Goal: Information Seeking & Learning: Find specific page/section

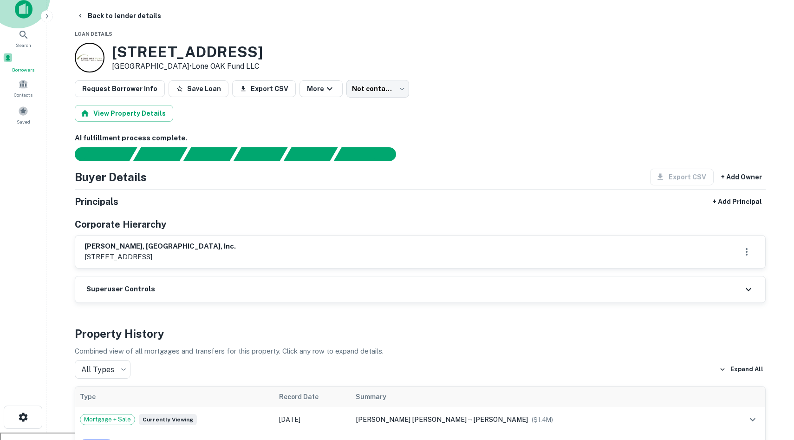
click at [13, 56] on span at bounding box center [8, 57] width 10 height 10
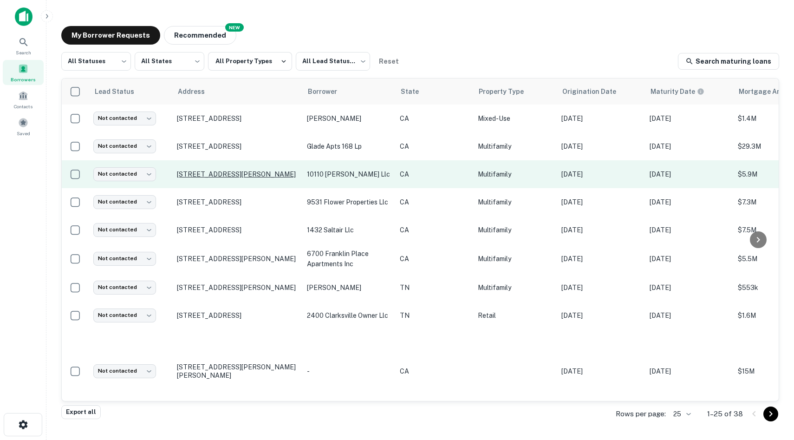
click at [257, 171] on p "10110 Sepulveda Blvd Mission Hills, CA91345" at bounding box center [237, 174] width 121 height 8
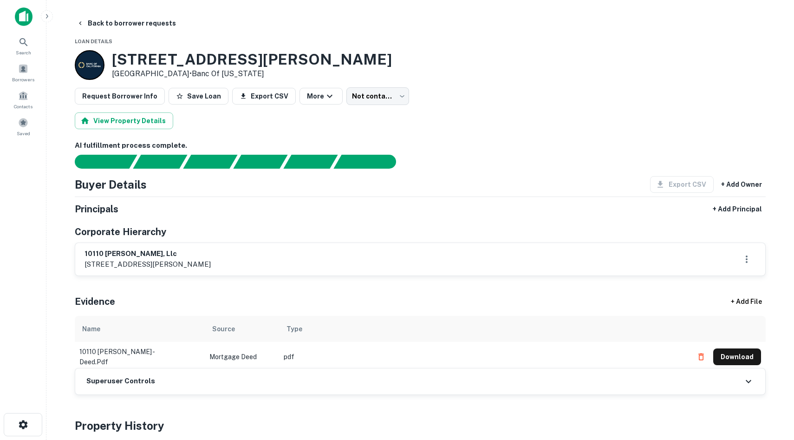
click at [162, 254] on h6 "10110 sepulveda, llc" at bounding box center [148, 253] width 126 height 11
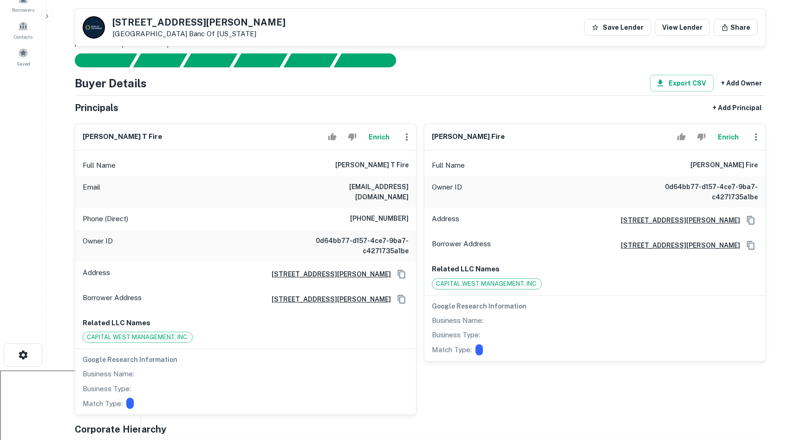
scroll to position [68, 0]
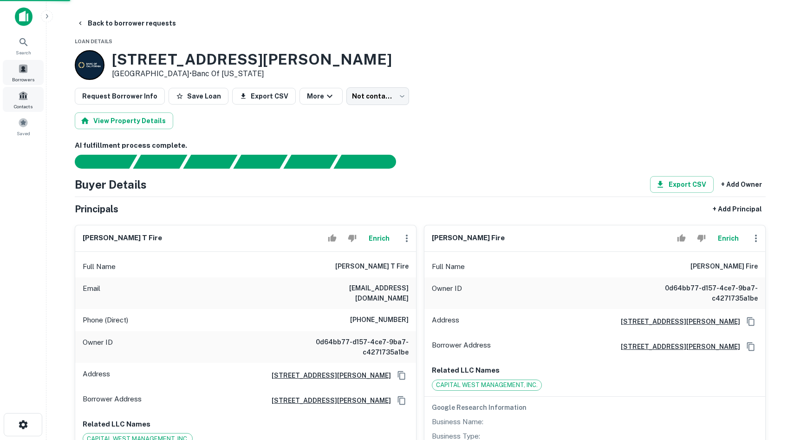
click at [25, 60] on div "Borrowers" at bounding box center [23, 72] width 41 height 25
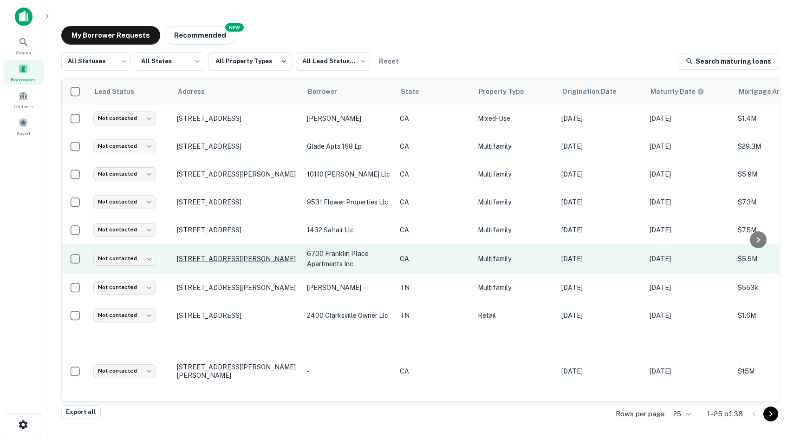
click at [246, 261] on p "[STREET_ADDRESS][PERSON_NAME]" at bounding box center [237, 258] width 121 height 8
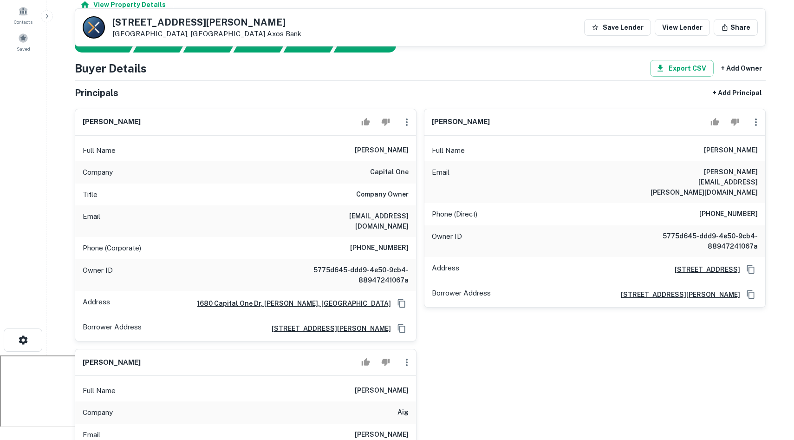
scroll to position [78, 0]
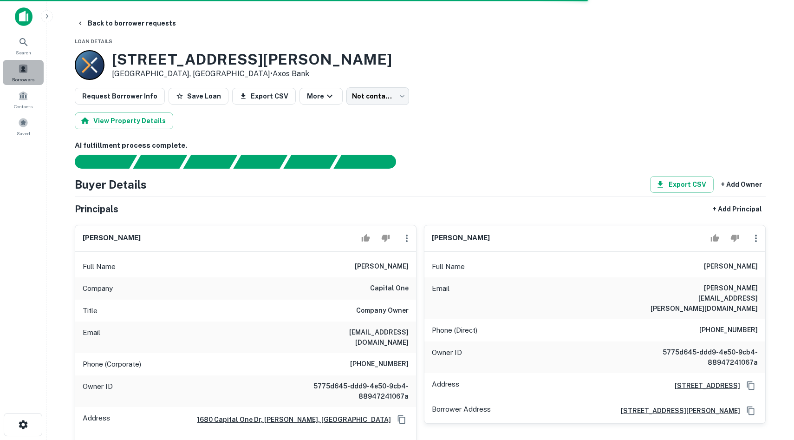
click at [24, 71] on span at bounding box center [23, 69] width 10 height 10
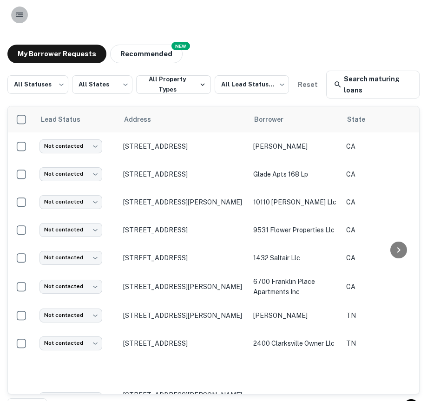
click at [21, 20] on button "button" at bounding box center [19, 15] width 17 height 17
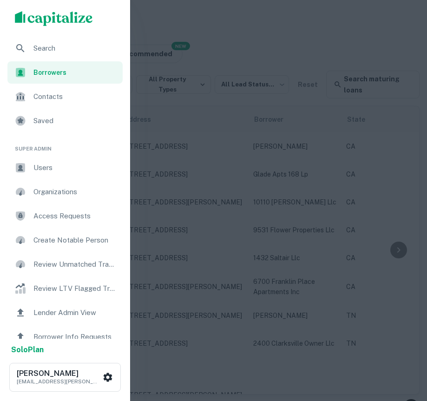
click at [289, 66] on div at bounding box center [213, 200] width 427 height 401
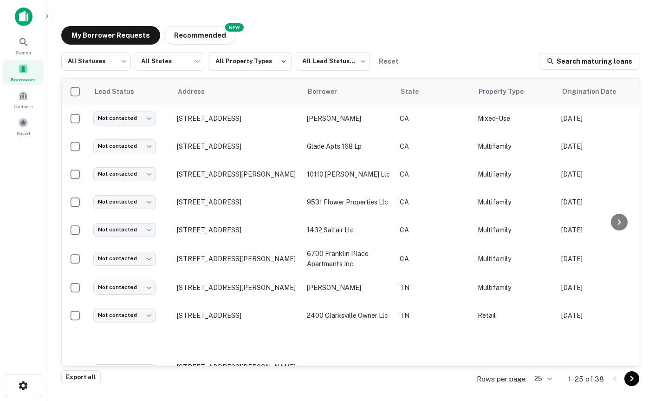
click at [46, 12] on button "button" at bounding box center [47, 16] width 12 height 12
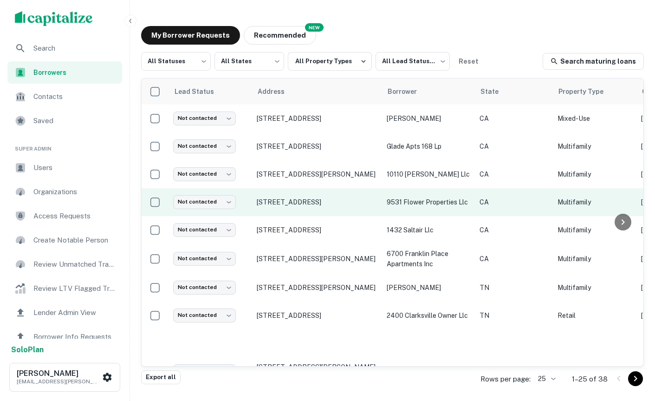
scroll to position [0, 496]
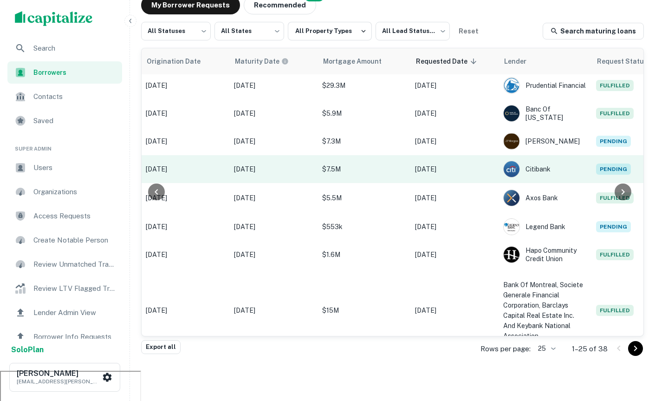
scroll to position [31, 0]
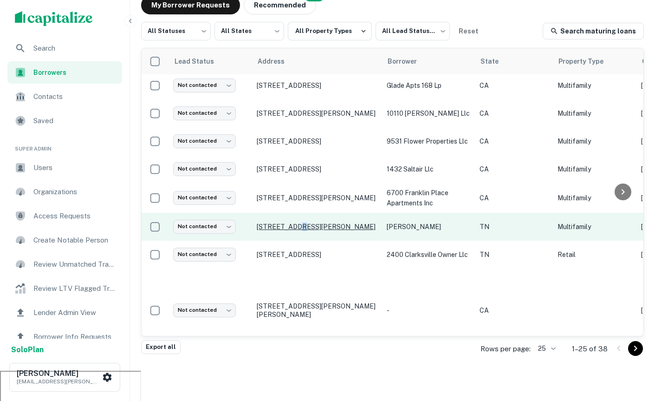
click at [298, 222] on p "1212 Demonbreun St Nashville, TN37203" at bounding box center [317, 226] width 121 height 8
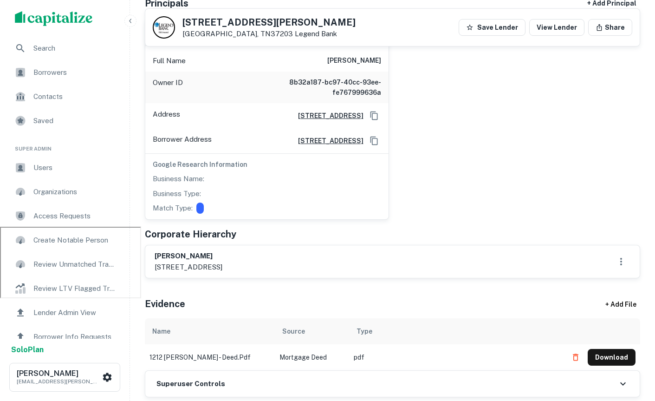
scroll to position [173, 0]
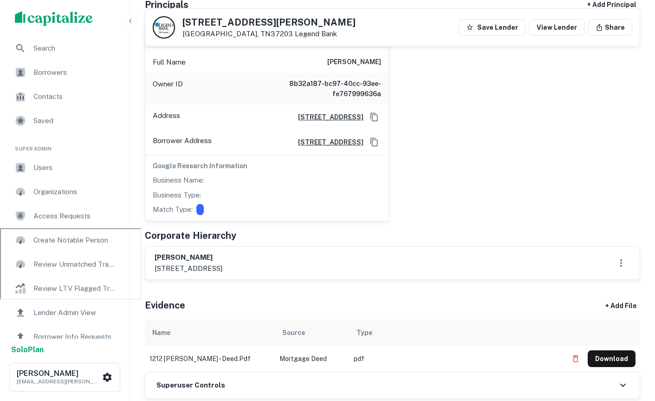
click at [54, 161] on div "Users" at bounding box center [64, 168] width 115 height 22
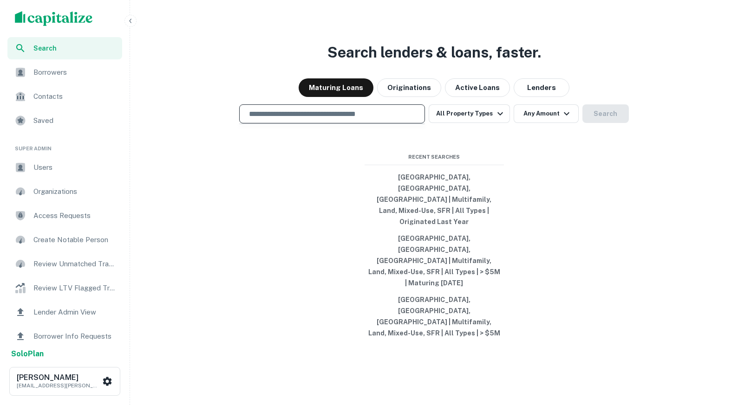
click at [265, 119] on input "text" at bounding box center [331, 114] width 177 height 11
paste input "**********"
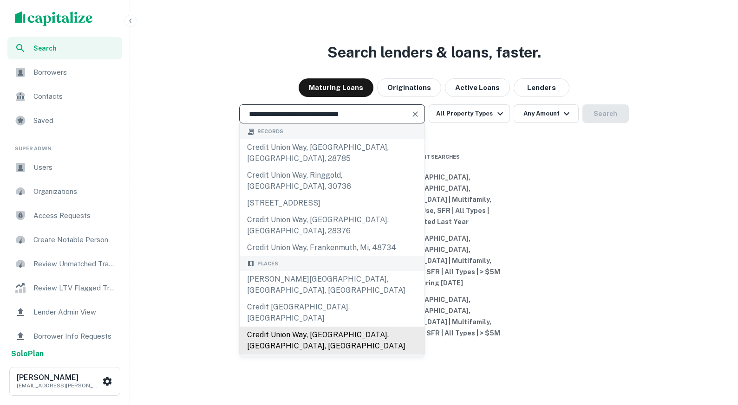
scroll to position [54, 0]
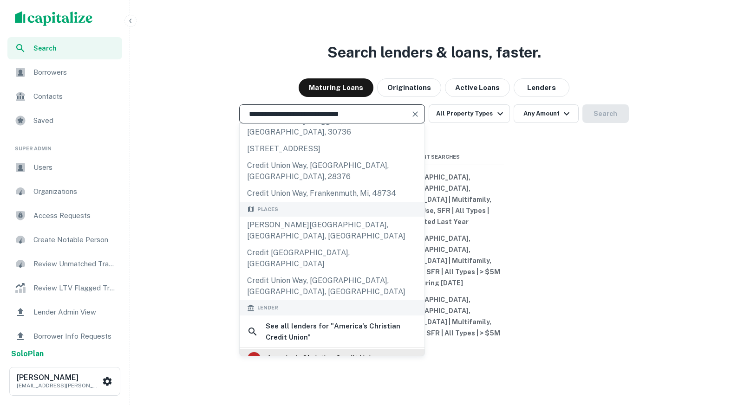
type input "**********"
click at [334, 352] on div "america's christian credit union" at bounding box center [323, 359] width 112 height 14
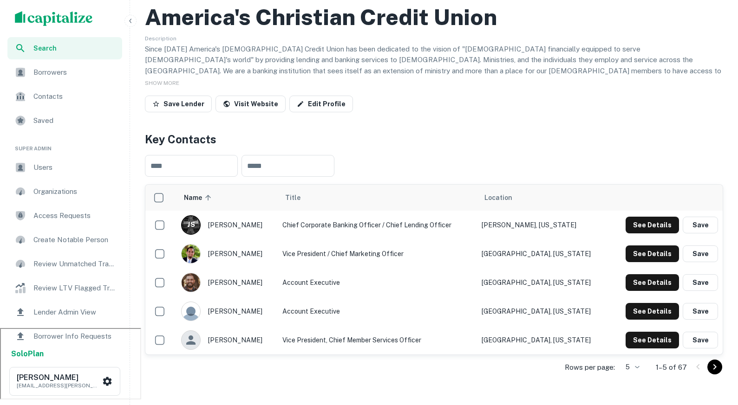
scroll to position [103, 0]
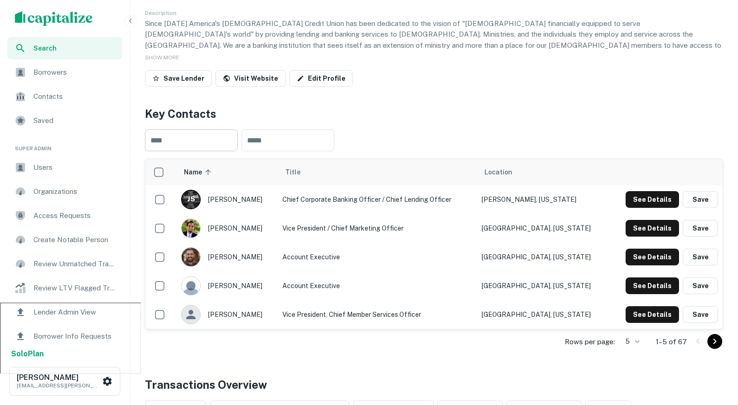
click at [192, 132] on input "text" at bounding box center [191, 141] width 93 height 22
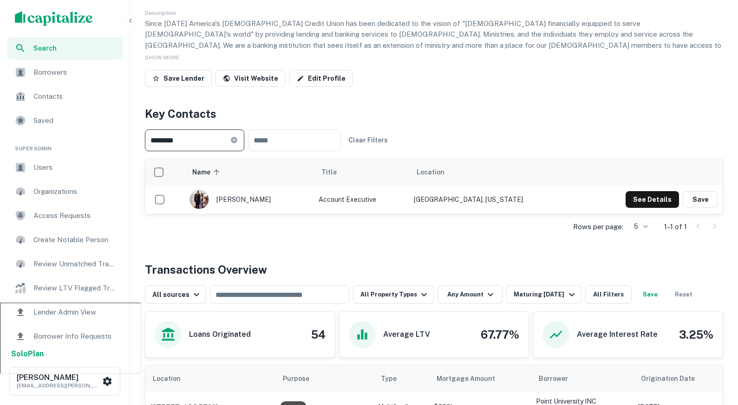
type input "********"
click at [251, 206] on div "[PERSON_NAME]" at bounding box center [249, 200] width 120 height 20
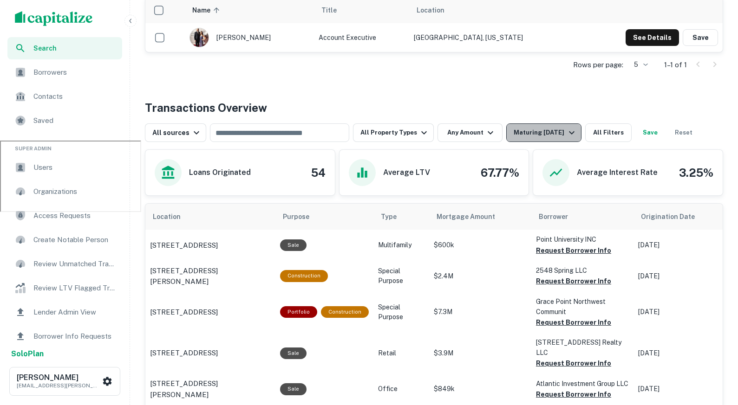
click at [527, 130] on div "Maturing [DATE]" at bounding box center [545, 132] width 63 height 11
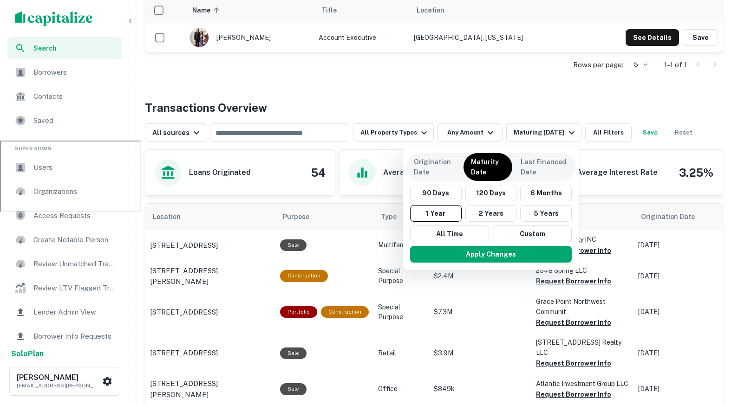
click at [387, 72] on div at bounding box center [369, 202] width 738 height 405
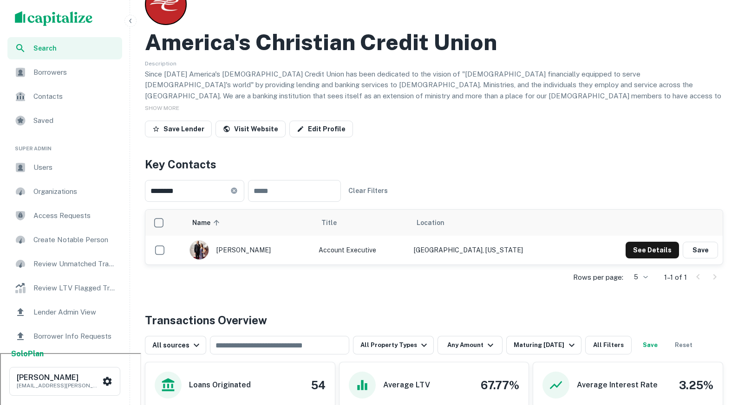
scroll to position [56, 0]
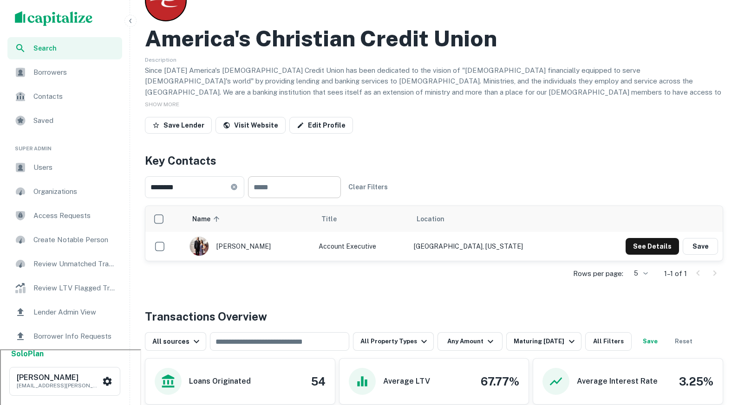
click at [267, 186] on input "text" at bounding box center [294, 187] width 93 height 22
click at [277, 193] on input "text" at bounding box center [294, 187] width 93 height 22
click at [387, 190] on button "Clear Filters" at bounding box center [368, 187] width 47 height 17
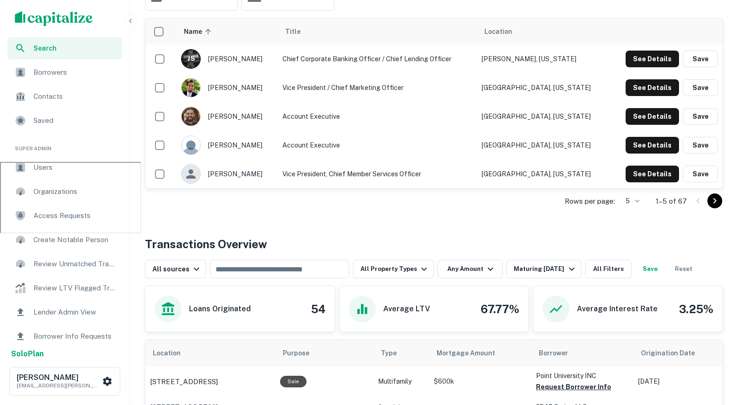
scroll to position [244, 0]
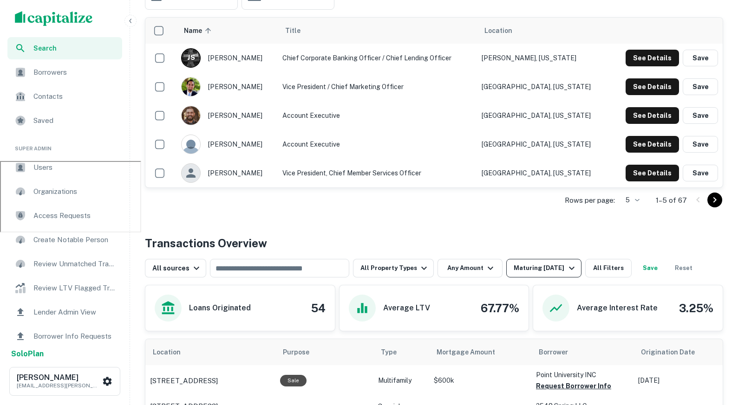
click at [531, 272] on div "Maturing [DATE]" at bounding box center [545, 268] width 63 height 11
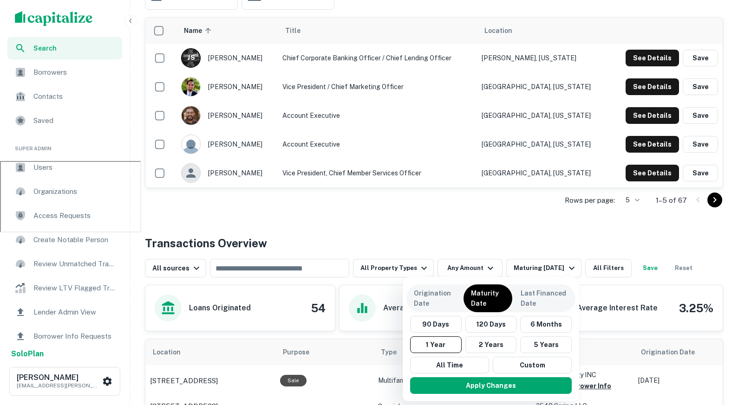
click at [416, 261] on div at bounding box center [369, 202] width 738 height 405
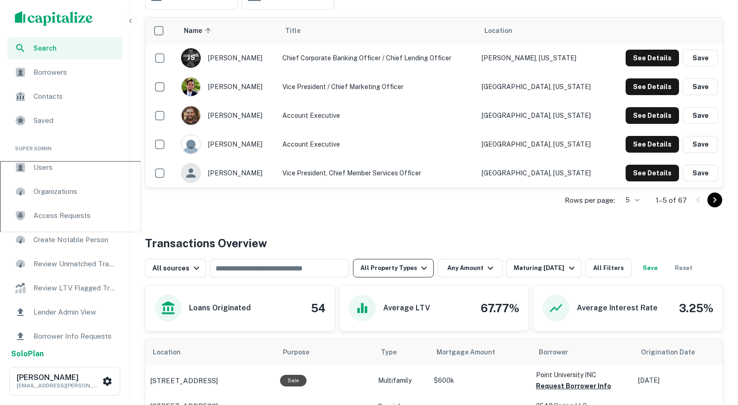
click at [411, 270] on button "All Property Types" at bounding box center [393, 268] width 81 height 19
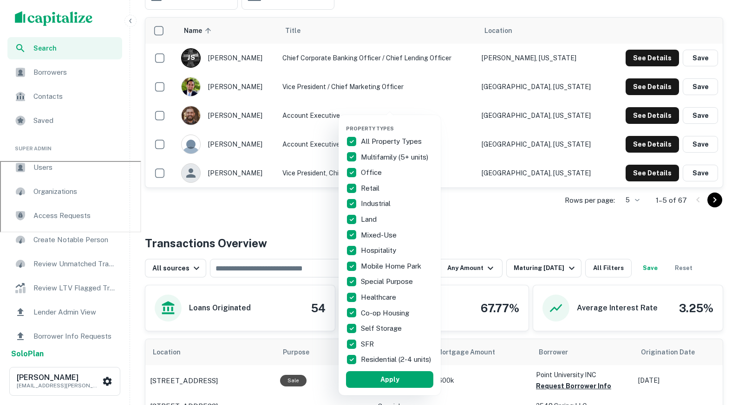
click at [500, 237] on div at bounding box center [369, 202] width 738 height 405
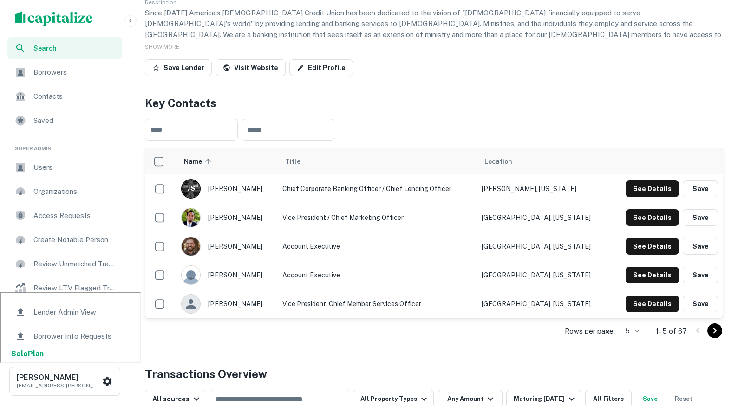
scroll to position [203, 0]
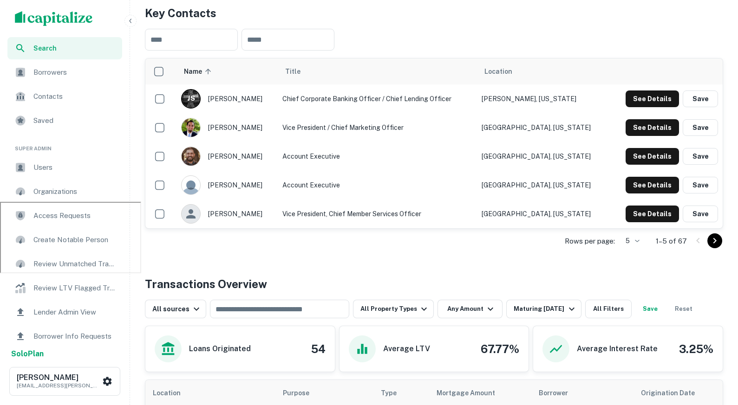
click at [397, 294] on div "All sources ​ All Property Types Any Amount Maturing [DATE] All Filters Save Re…" at bounding box center [434, 306] width 578 height 26
click at [412, 312] on button "All Property Types" at bounding box center [393, 309] width 81 height 19
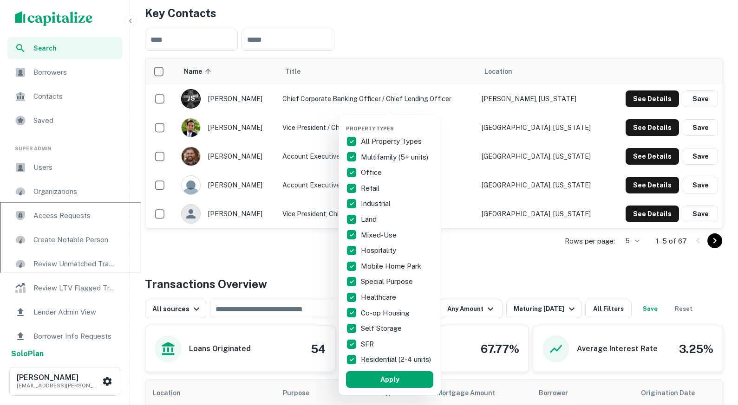
click at [528, 286] on div at bounding box center [369, 202] width 738 height 405
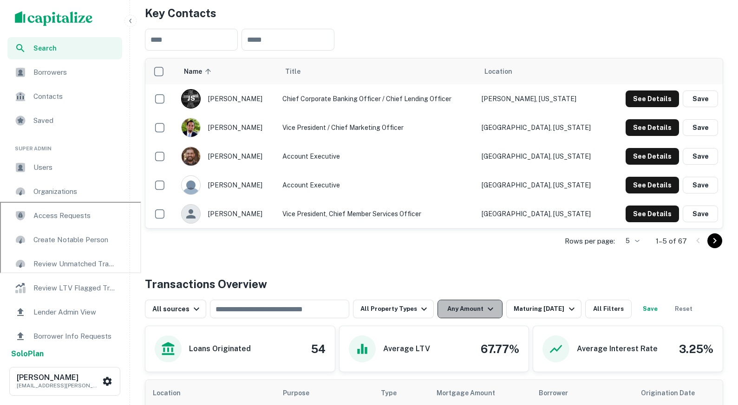
click at [468, 308] on button "Any Amount" at bounding box center [469, 309] width 65 height 19
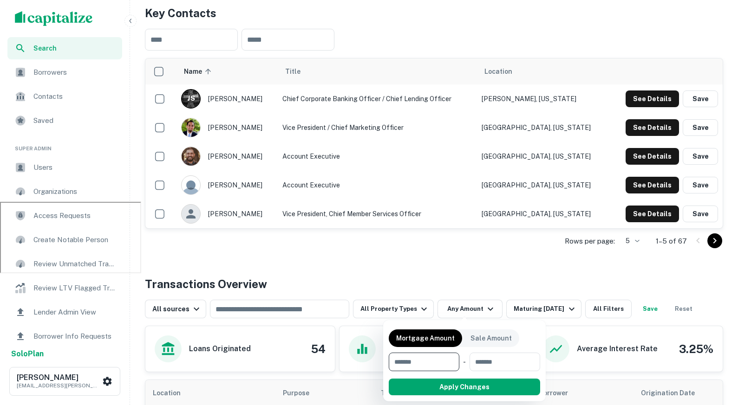
click at [501, 283] on div at bounding box center [369, 202] width 738 height 405
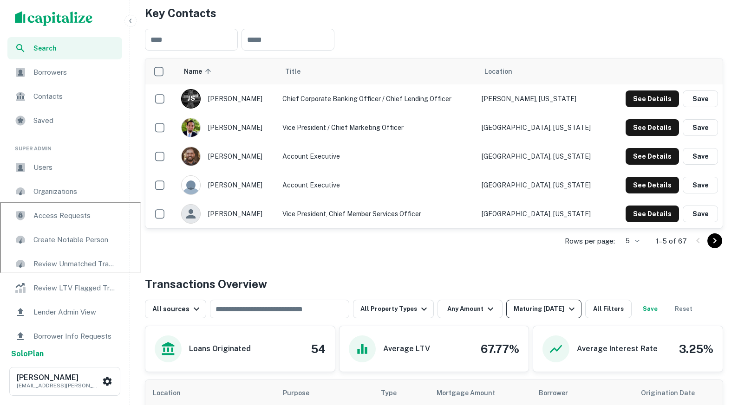
click at [551, 317] on button "Maturing [DATE]" at bounding box center [543, 309] width 75 height 19
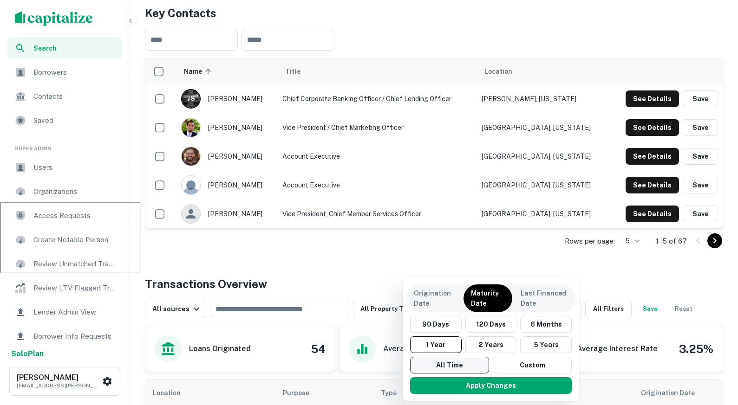
click at [463, 358] on button "All Time" at bounding box center [449, 365] width 79 height 17
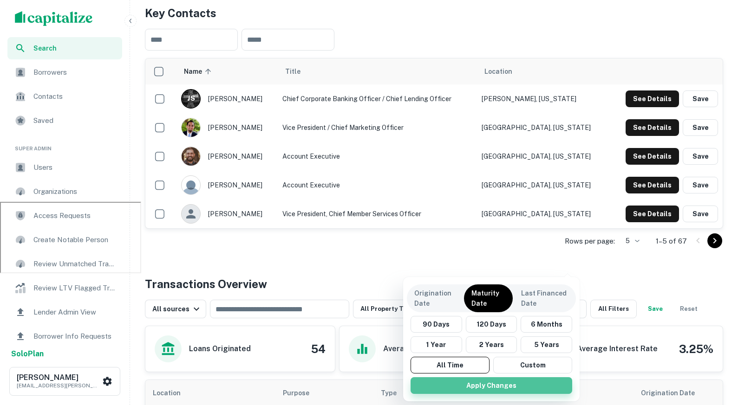
click at [483, 381] on button "Apply Changes" at bounding box center [492, 386] width 162 height 17
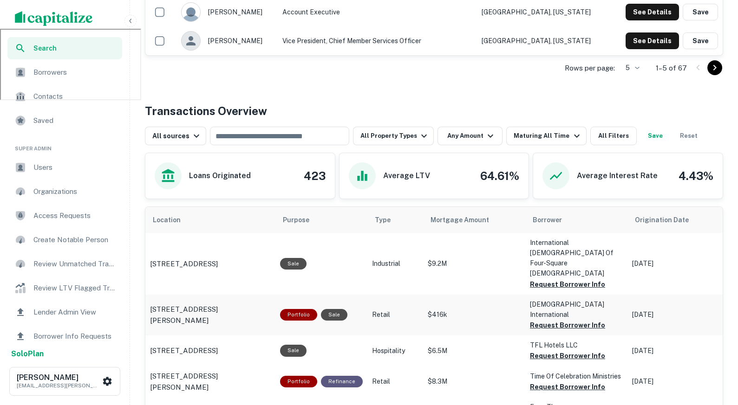
scroll to position [375, 0]
